Goal: Check status: Check status

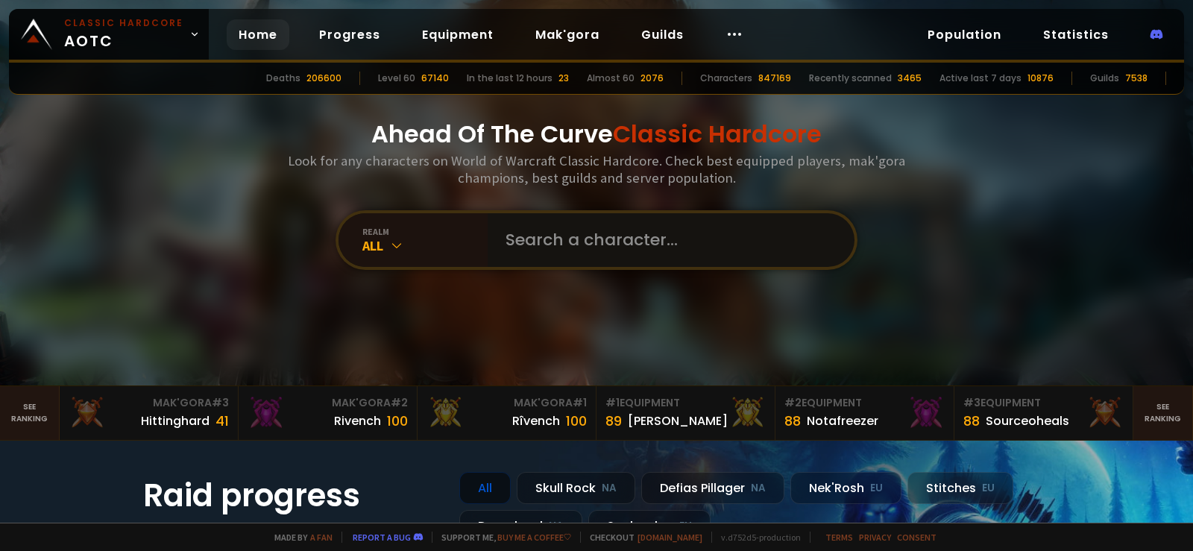
click at [675, 246] on input "text" at bounding box center [667, 240] width 340 height 54
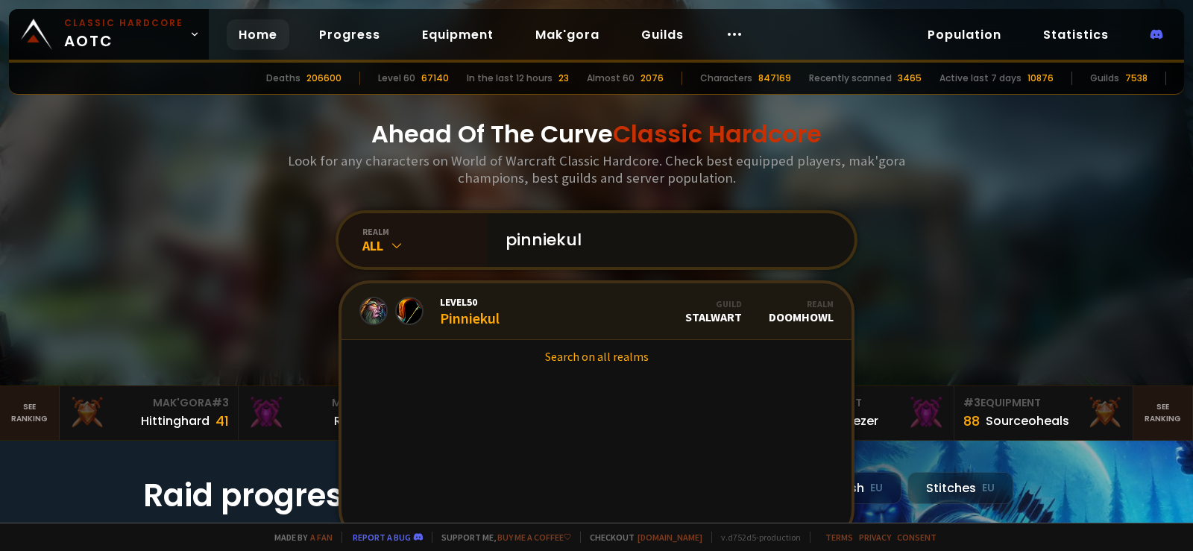
type input "pinniekul"
click at [529, 302] on link "Level 50 Pinniekul Guild Stalwart Realm Doomhowl" at bounding box center [596, 311] width 510 height 57
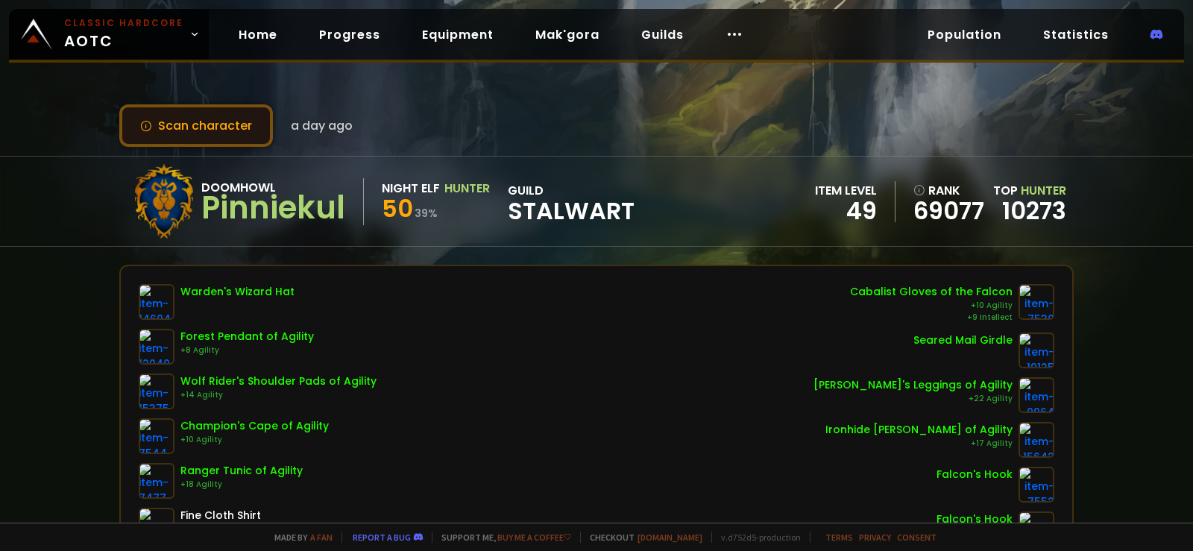
click at [160, 115] on button "Scan character" at bounding box center [196, 125] width 154 height 42
